Goal: Transaction & Acquisition: Purchase product/service

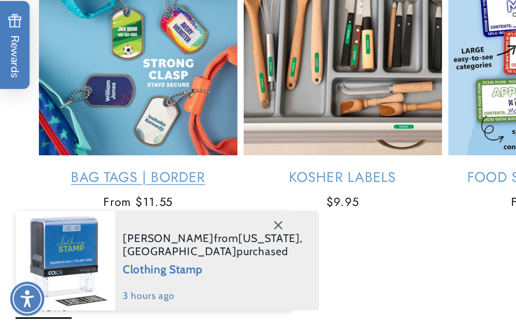
scroll to position [465, 0]
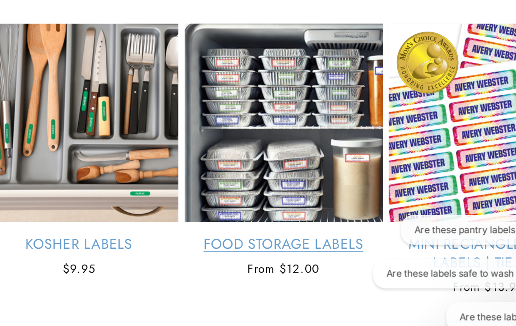
click at [260, 221] on link "Food Storage Labels" at bounding box center [317, 226] width 115 height 10
